Goal: Task Accomplishment & Management: Use online tool/utility

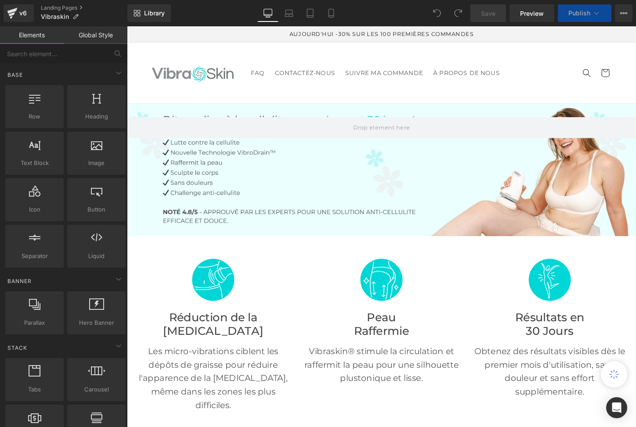
click at [270, 157] on div at bounding box center [392, 176] width 531 height 138
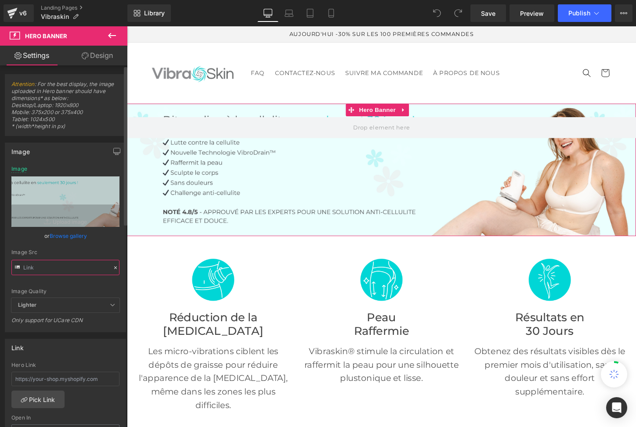
click at [77, 266] on input "text" at bounding box center [65, 267] width 108 height 15
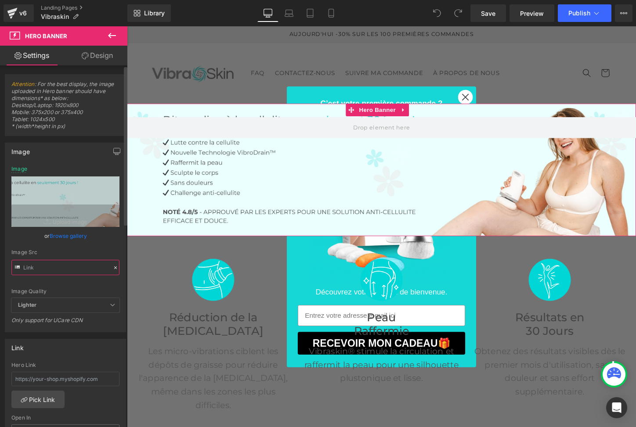
click at [71, 269] on input "text" at bounding box center [65, 267] width 108 height 15
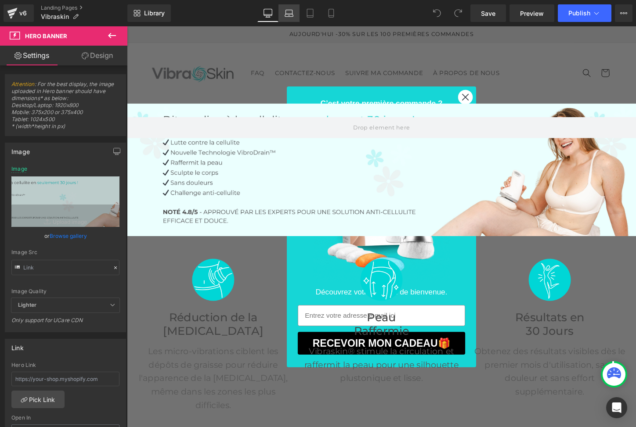
click at [285, 13] on icon at bounding box center [288, 13] width 9 height 9
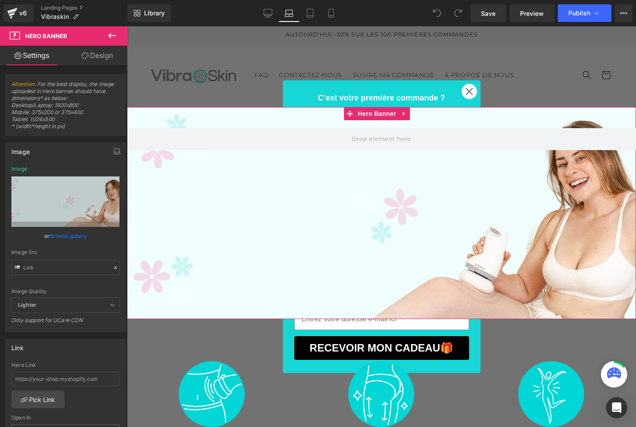
click at [254, 209] on div at bounding box center [381, 213] width 509 height 212
click at [54, 270] on input "text" at bounding box center [65, 267] width 108 height 15
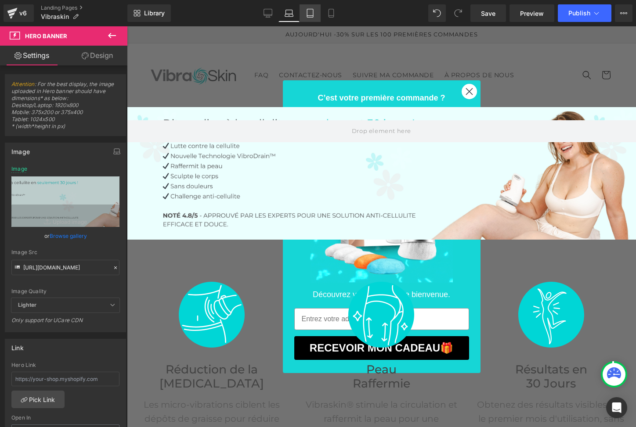
click at [311, 12] on icon at bounding box center [309, 13] width 9 height 9
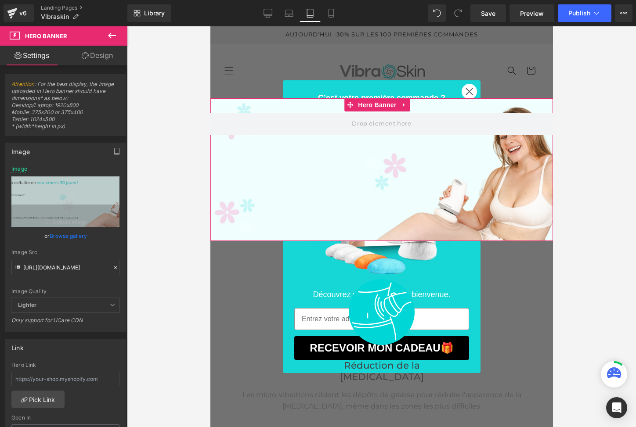
click at [324, 171] on div at bounding box center [381, 169] width 342 height 143
click at [303, 202] on div at bounding box center [381, 169] width 342 height 143
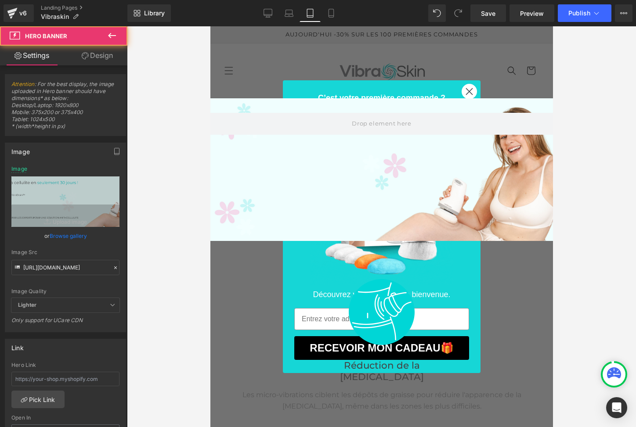
click at [308, 215] on div at bounding box center [381, 169] width 342 height 143
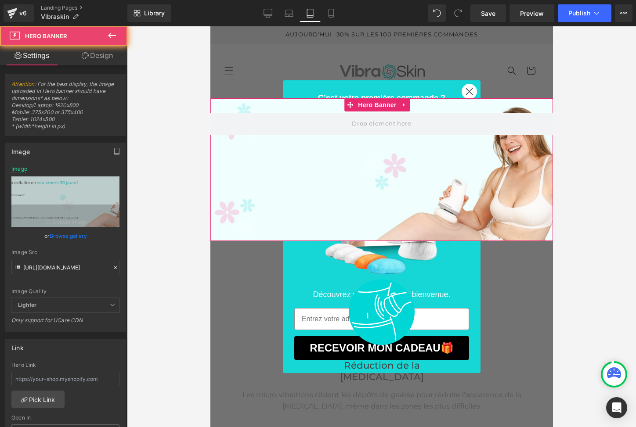
click at [308, 215] on div at bounding box center [381, 169] width 342 height 143
click at [310, 208] on div at bounding box center [381, 169] width 342 height 143
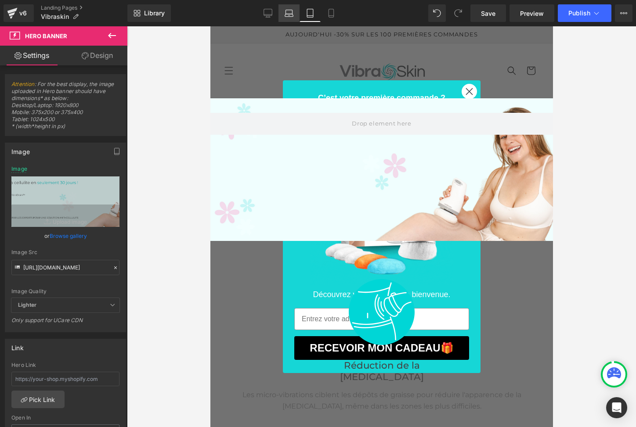
click at [287, 13] on icon at bounding box center [288, 13] width 9 height 9
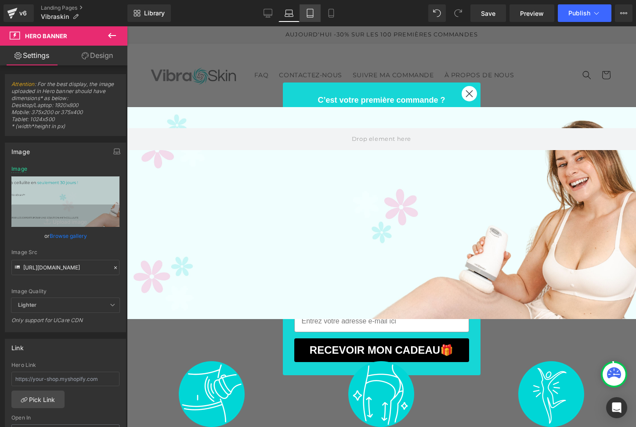
scroll to position [9, 0]
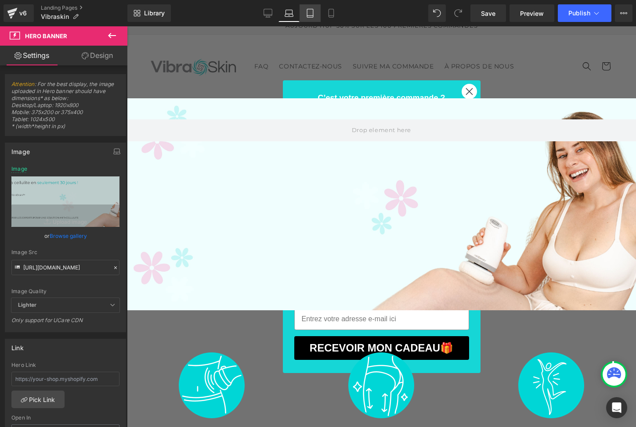
click at [311, 11] on icon at bounding box center [309, 13] width 9 height 9
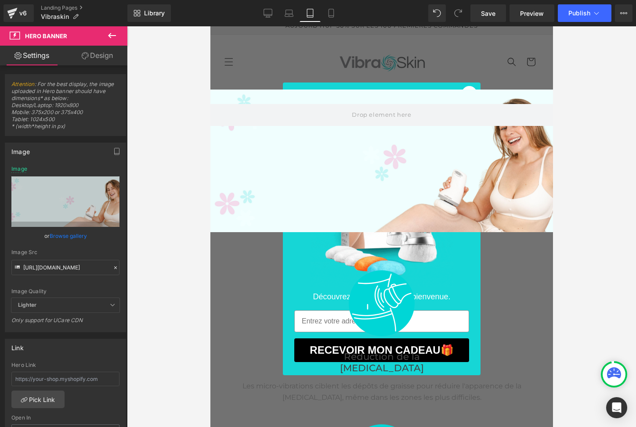
scroll to position [0, 0]
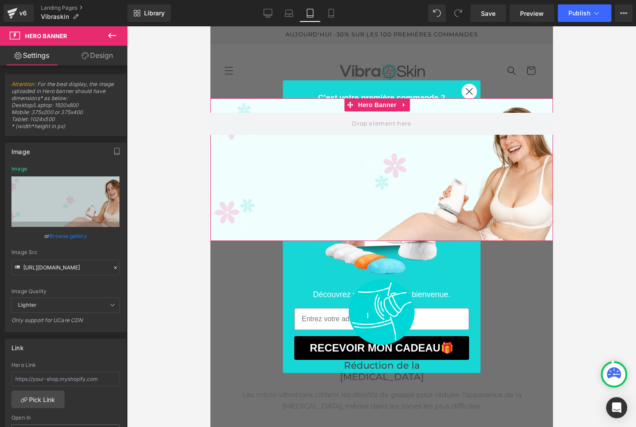
click at [313, 175] on div at bounding box center [381, 169] width 342 height 143
click at [79, 268] on input "[URL][DOMAIN_NAME]" at bounding box center [65, 267] width 108 height 15
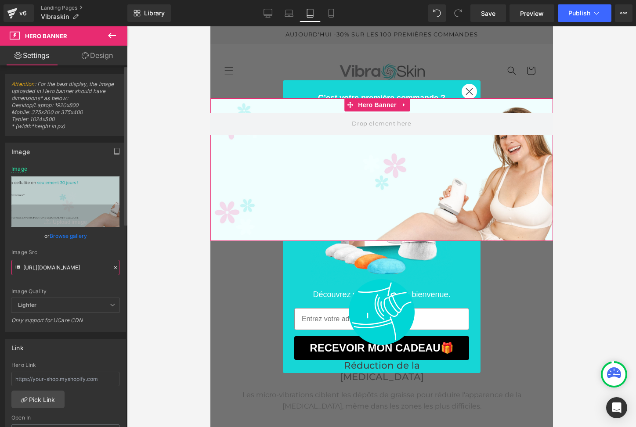
type input "[URL][DOMAIN_NAME]"
click at [104, 250] on div "Image Src" at bounding box center [65, 252] width 108 height 6
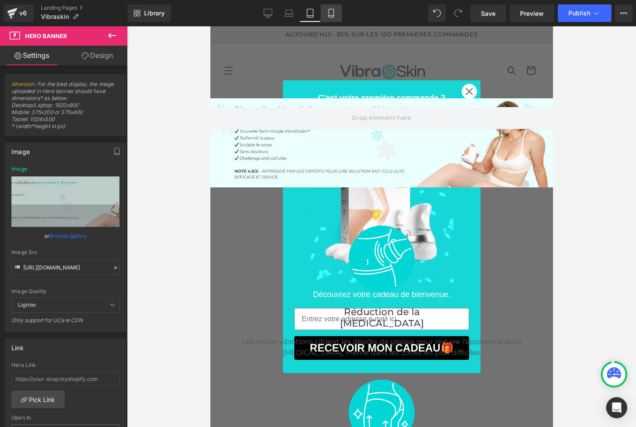
click at [337, 11] on link "Mobile" at bounding box center [330, 13] width 21 height 18
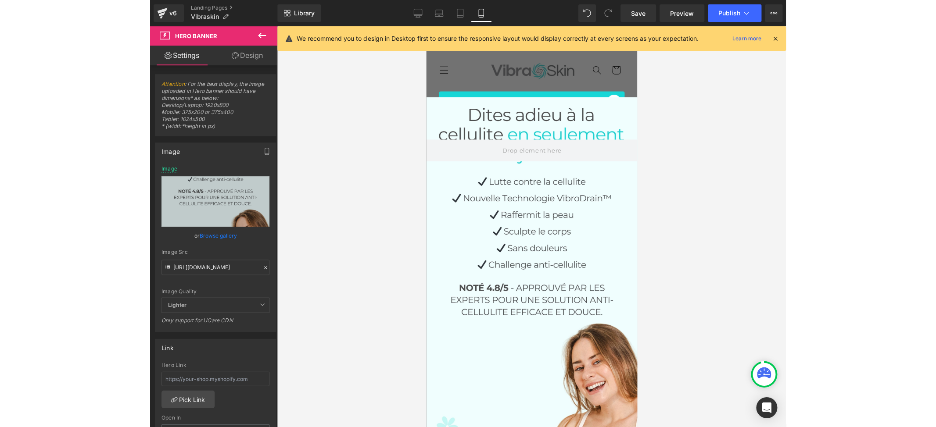
scroll to position [3, 0]
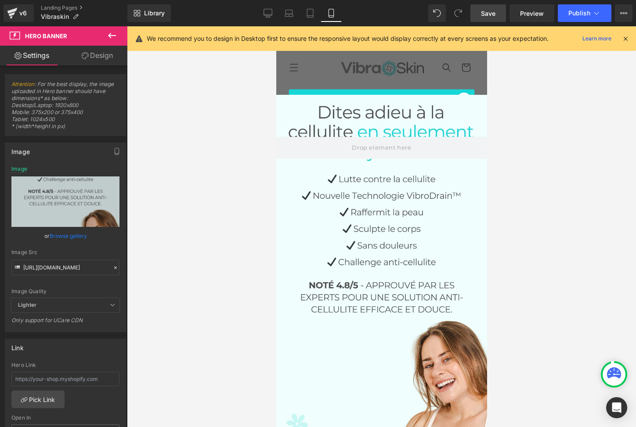
click at [485, 14] on span "Save" at bounding box center [488, 13] width 14 height 9
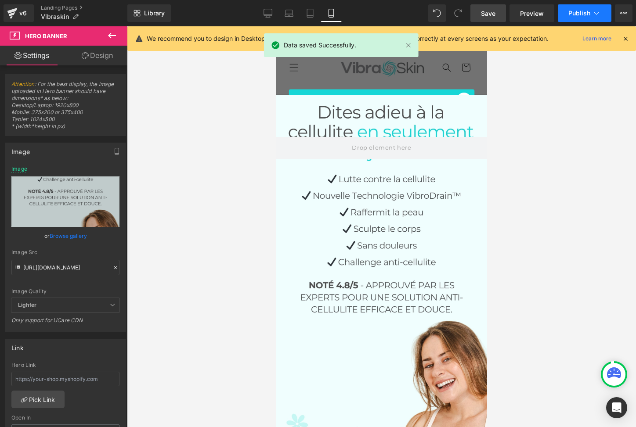
click at [574, 14] on span "Publish" at bounding box center [579, 13] width 22 height 7
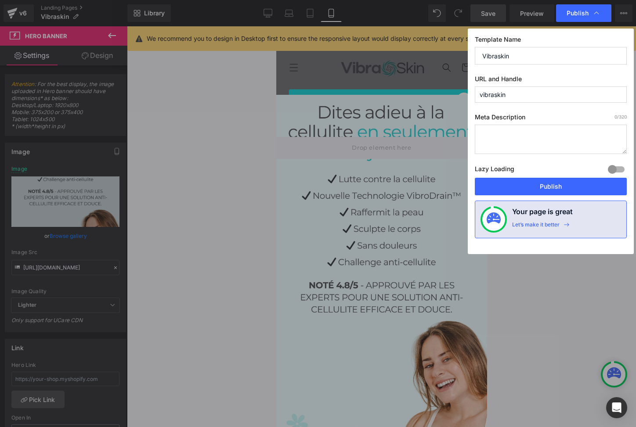
click at [562, 187] on button "Publish" at bounding box center [550, 187] width 152 height 18
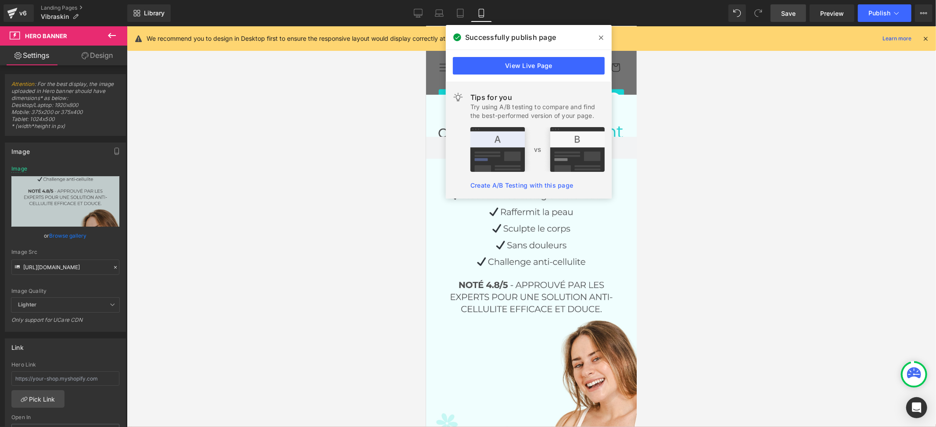
click at [601, 41] on span at bounding box center [601, 38] width 14 height 14
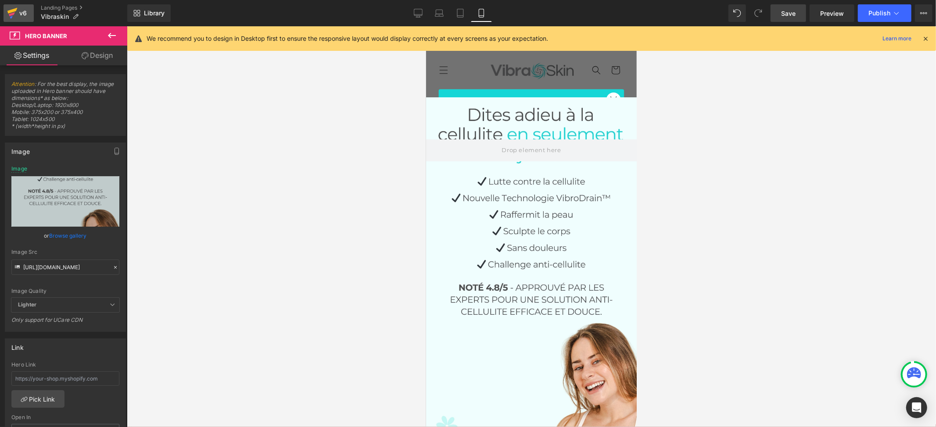
click at [7, 11] on icon at bounding box center [12, 13] width 11 height 22
